Goal: Task Accomplishment & Management: Complete application form

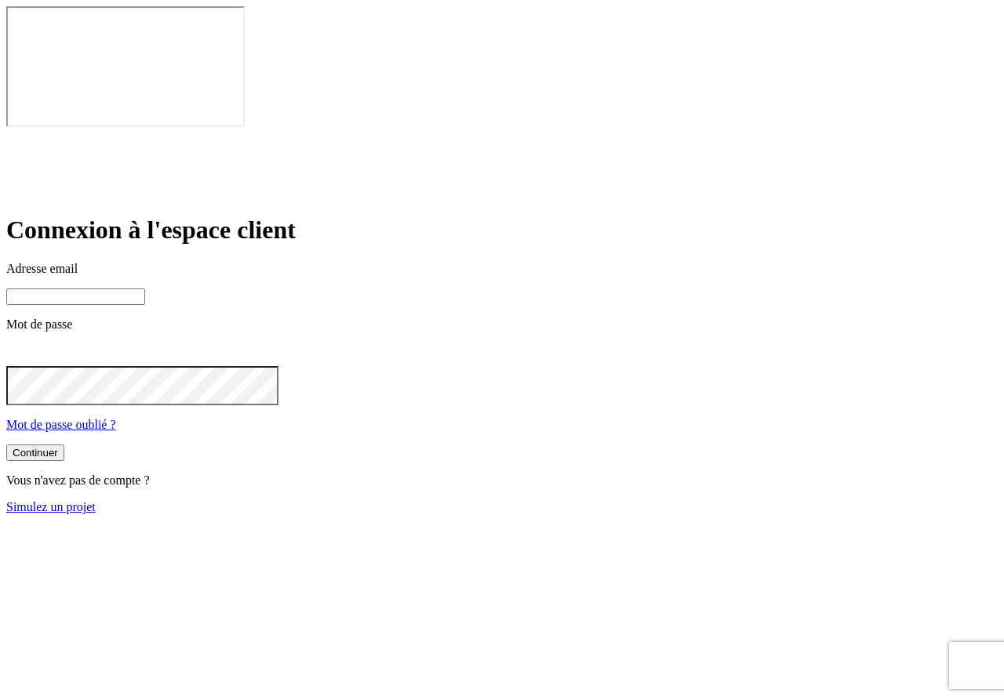
click at [145, 289] on input at bounding box center [75, 297] width 139 height 16
paste input "[PERSON_NAME][DOMAIN_NAME][EMAIL_ADDRESS][DOMAIN_NAME]"
type input "[PERSON_NAME][DOMAIN_NAME][EMAIL_ADDRESS][DOMAIN_NAME]"
click at [451, 445] on div "Continuer Vous n'avez pas de compte ? Simulez un projet" at bounding box center [501, 480] width 991 height 70
click at [64, 445] on button "Continuer" at bounding box center [35, 453] width 58 height 16
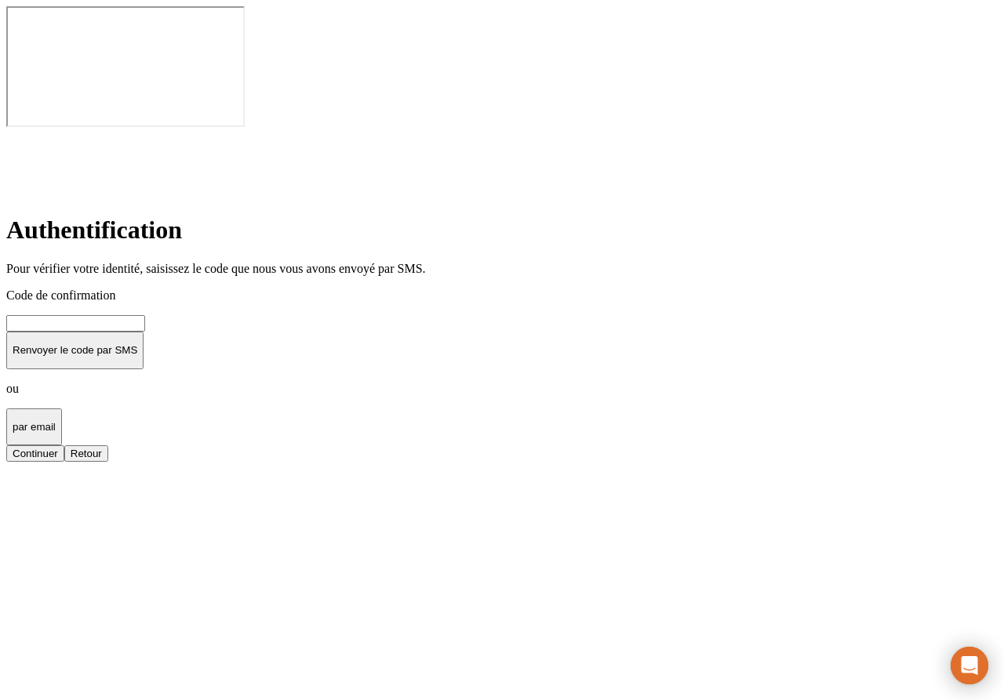
click at [145, 315] on input at bounding box center [75, 323] width 139 height 16
type input "000000"
click at [6, 446] on button "Continuer" at bounding box center [35, 454] width 58 height 16
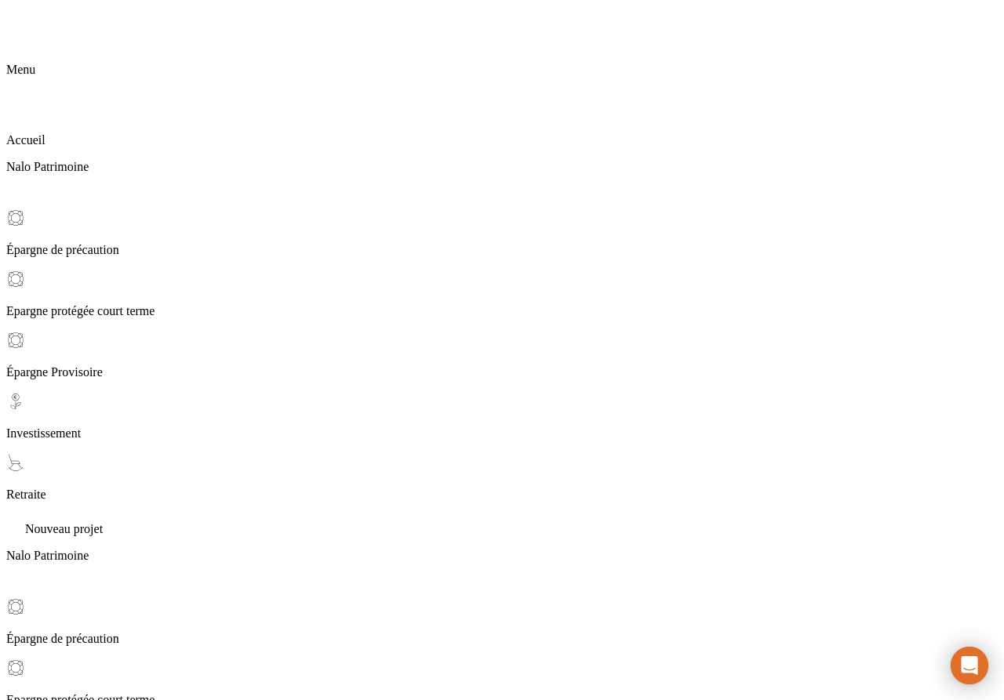
scroll to position [143, 0]
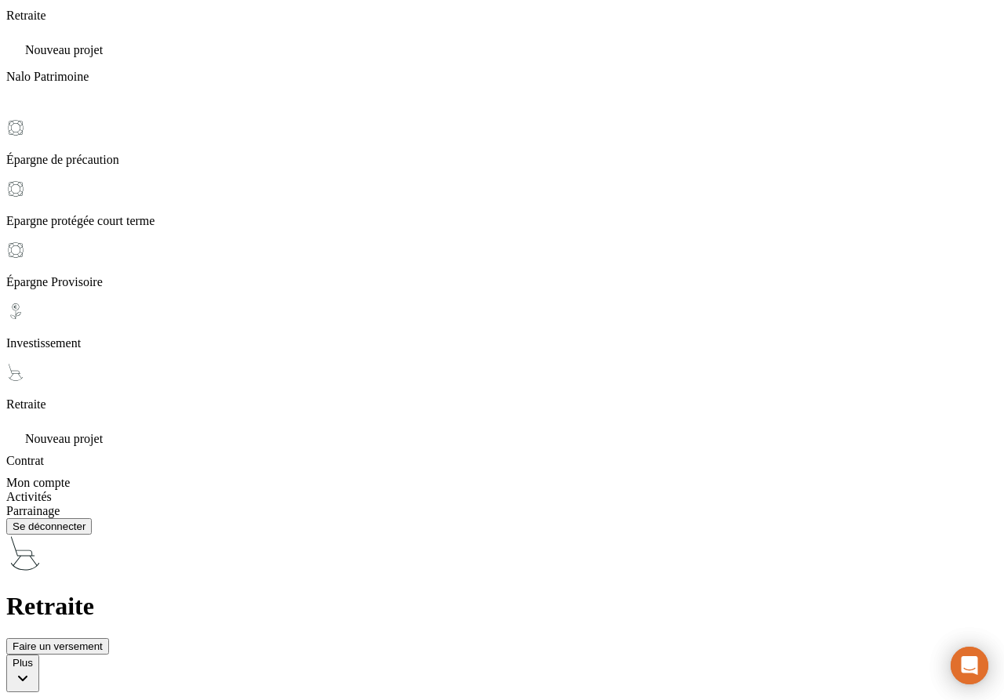
scroll to position [635, 0]
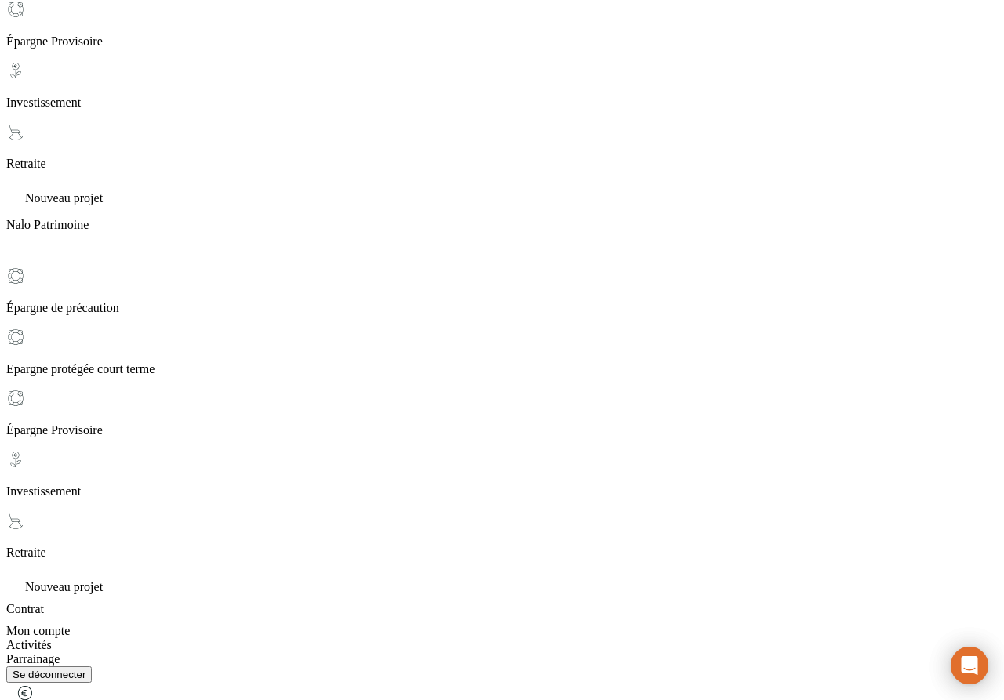
scroll to position [472, 0]
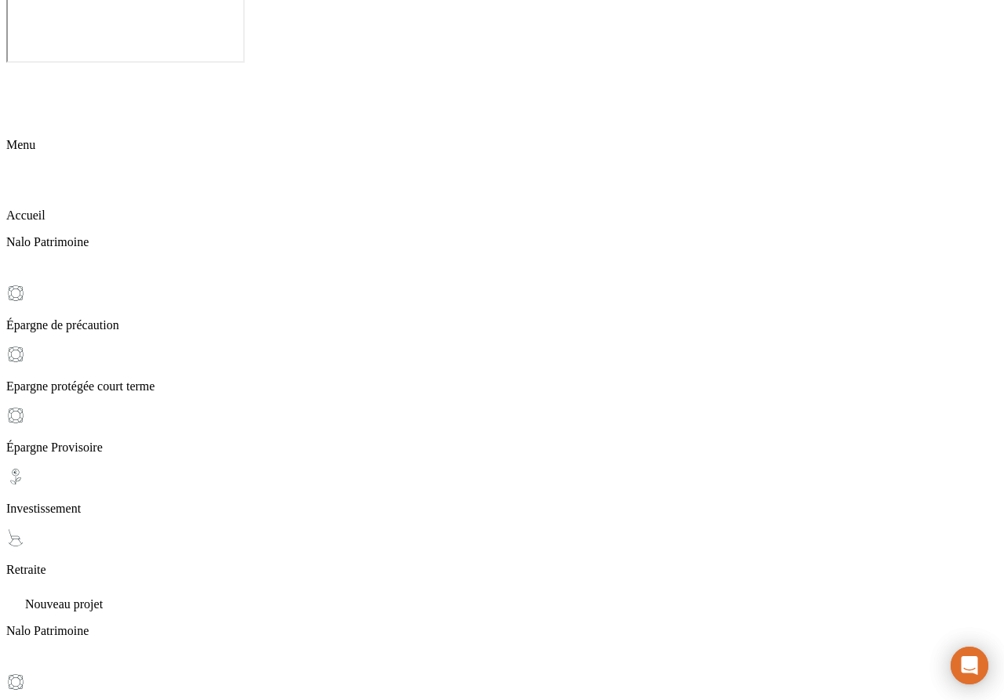
scroll to position [69, 0]
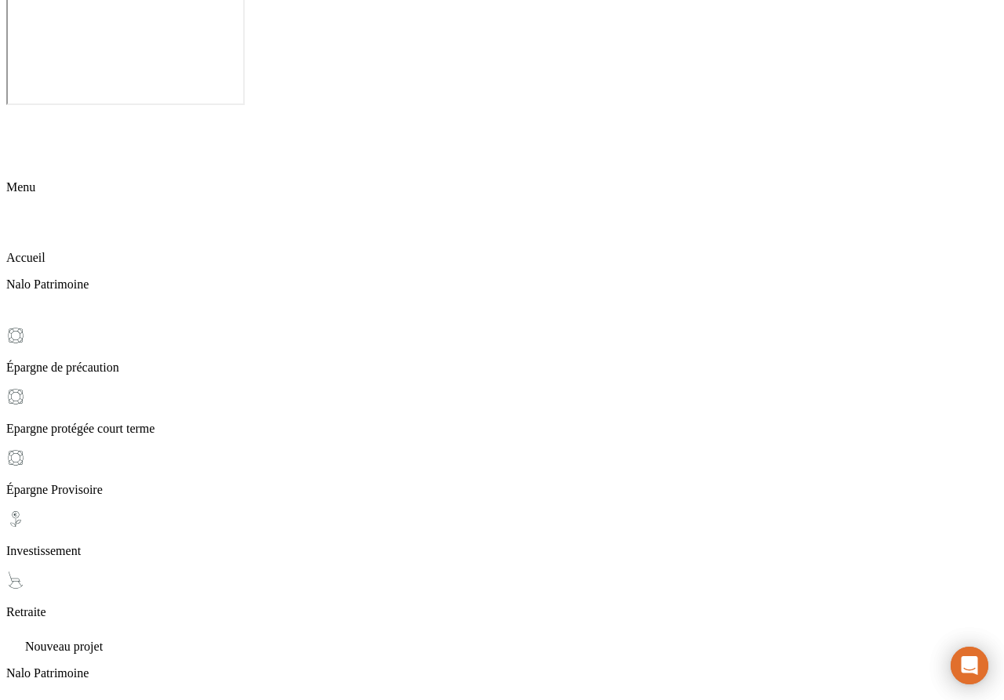
scroll to position [24, 0]
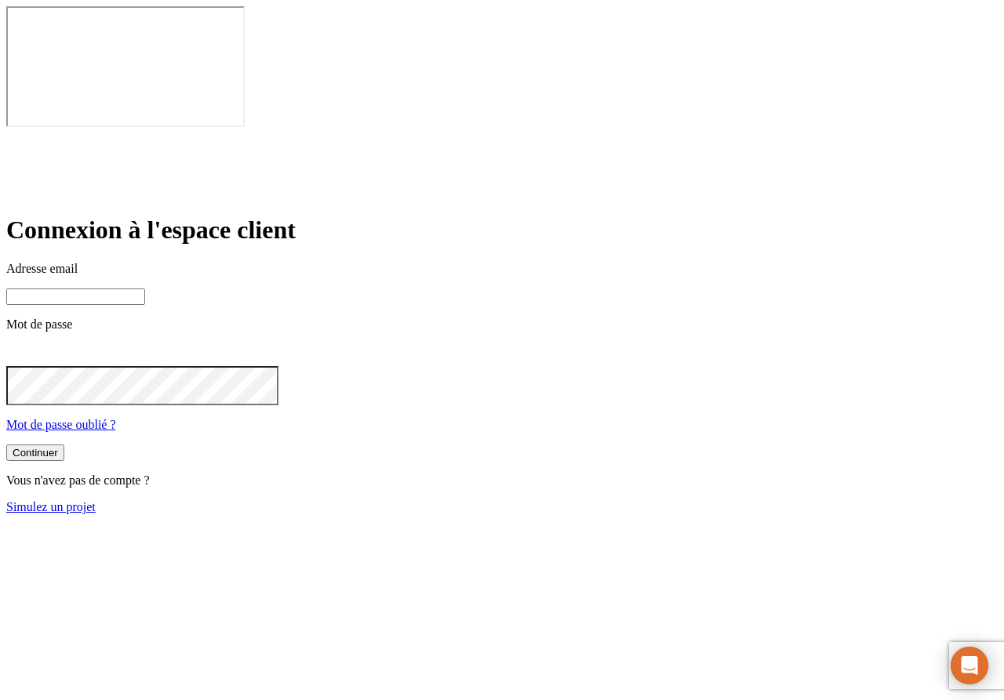
click at [145, 289] on input at bounding box center [75, 297] width 139 height 16
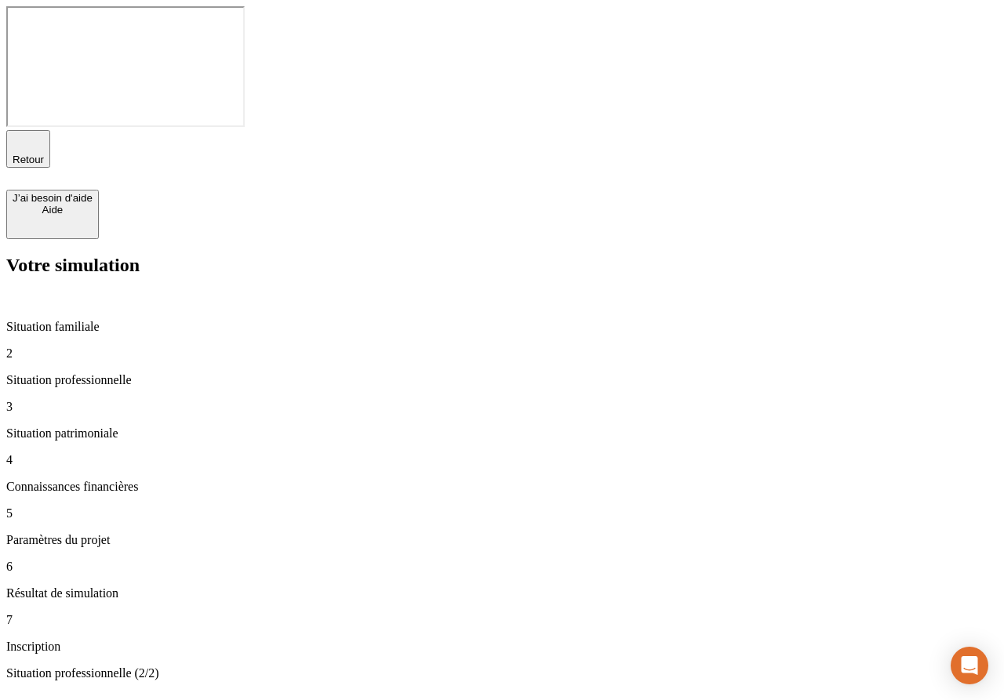
type input "100 000"
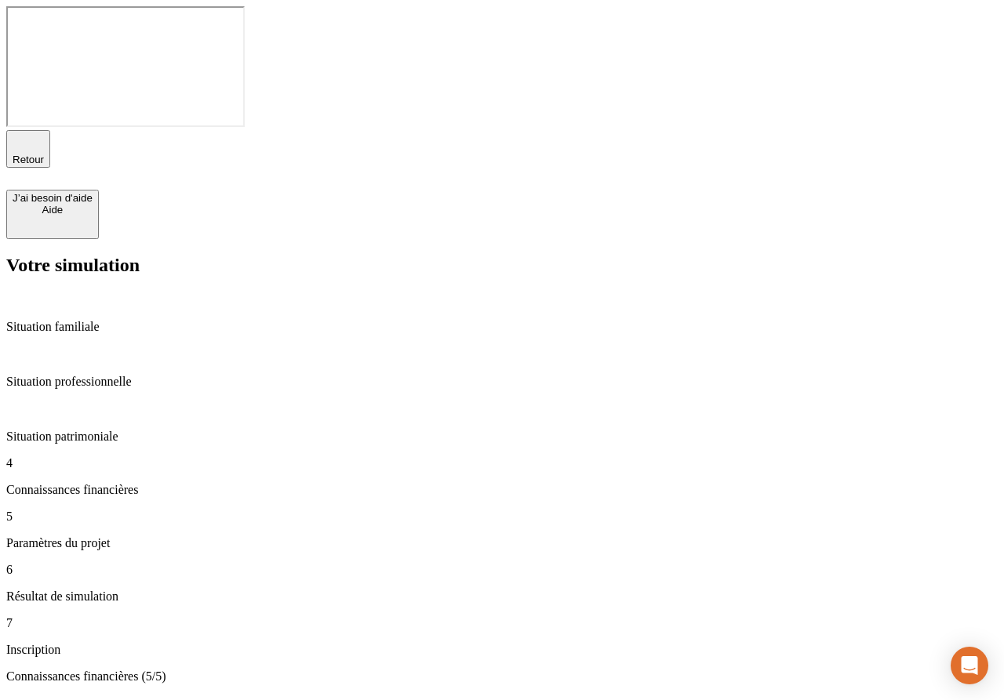
type input "28"
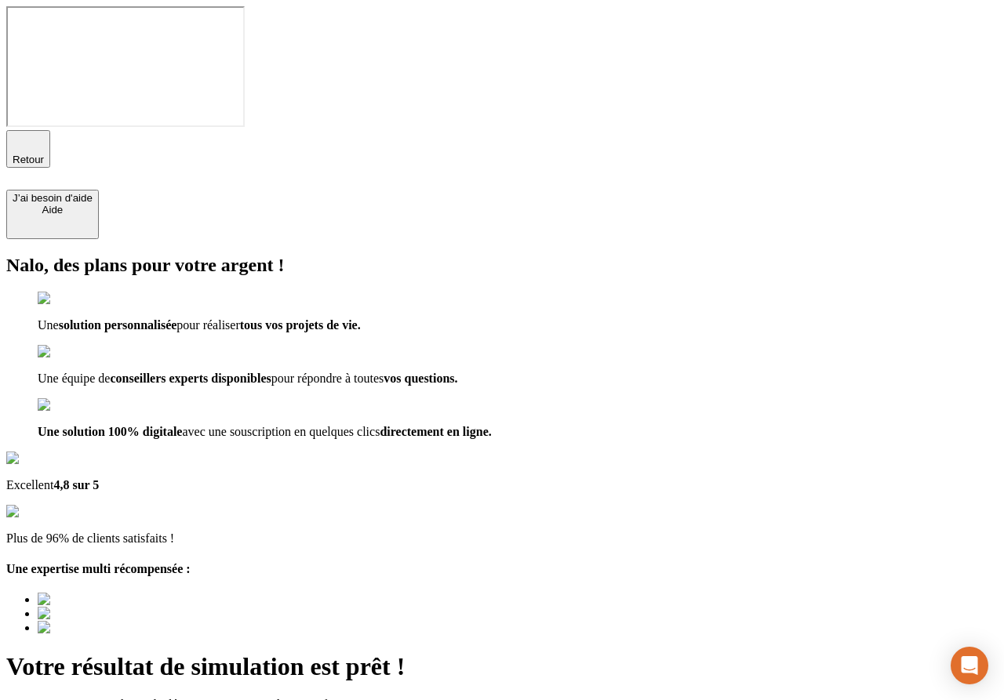
type input "testanthosimulation@nalo.fr"
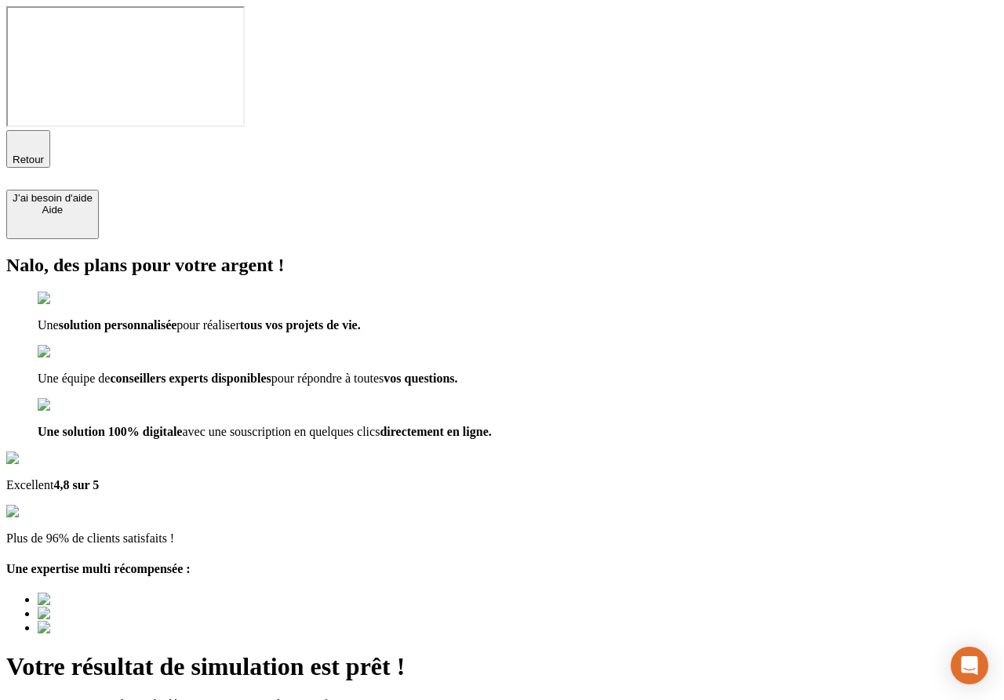
checkbox input "false"
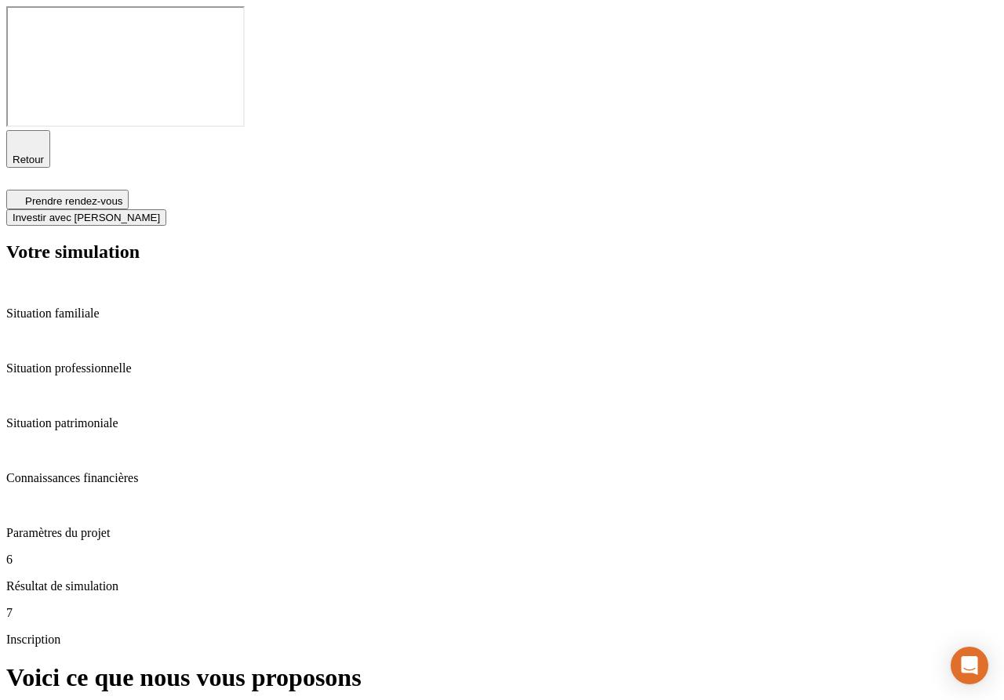
click at [160, 212] on span "Investir avec [PERSON_NAME]" at bounding box center [86, 218] width 147 height 12
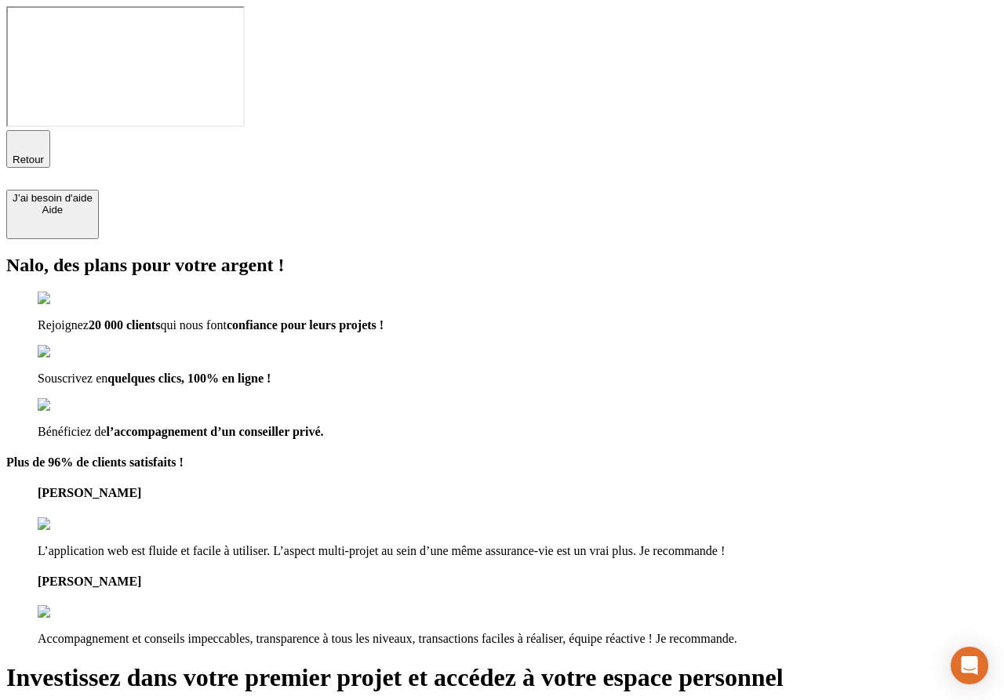
type input "testanthosimulation-inscription@nalo.fr"
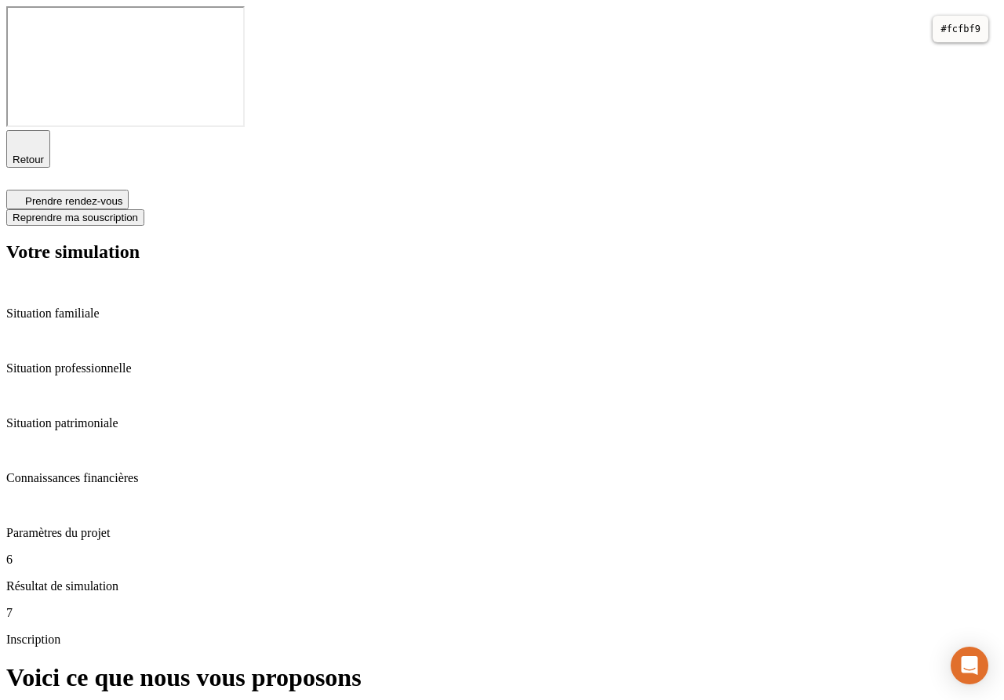
click at [616, 104] on div at bounding box center [502, 350] width 1004 height 700
